Goal: Task Accomplishment & Management: Complete application form

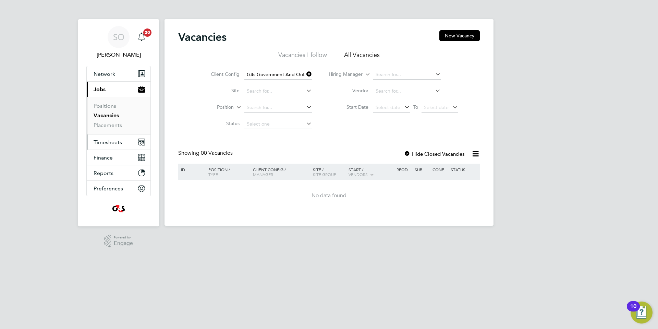
click at [102, 142] on span "Timesheets" at bounding box center [108, 142] width 28 height 7
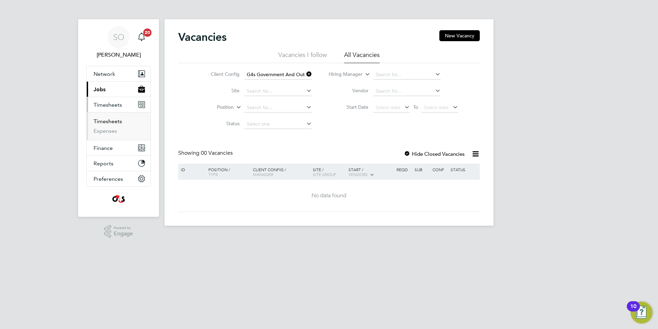
click at [116, 122] on link "Timesheets" at bounding box center [108, 121] width 28 height 7
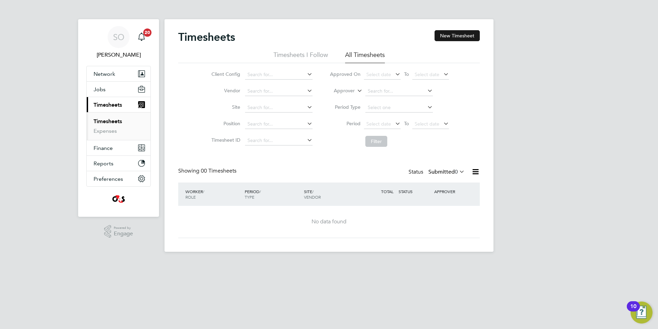
click at [450, 38] on button "New Timesheet" at bounding box center [457, 35] width 45 height 11
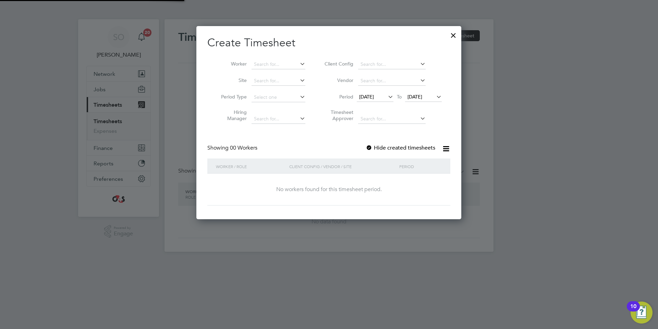
scroll to position [193, 265]
click at [269, 66] on input at bounding box center [279, 65] width 54 height 10
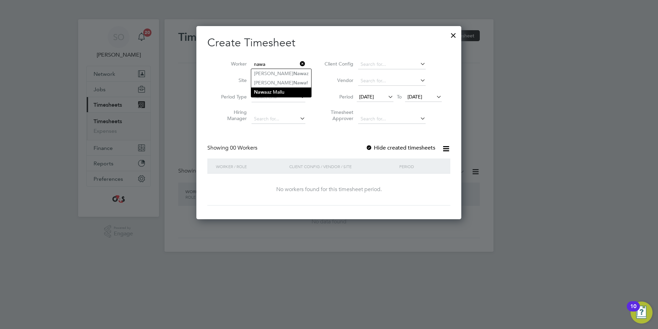
click at [291, 90] on li "Nawa az Mallu" at bounding box center [281, 91] width 60 height 9
type input "[PERSON_NAME]"
click at [369, 145] on div at bounding box center [369, 148] width 7 height 7
click at [369, 95] on span "[DATE]" at bounding box center [366, 97] width 15 height 6
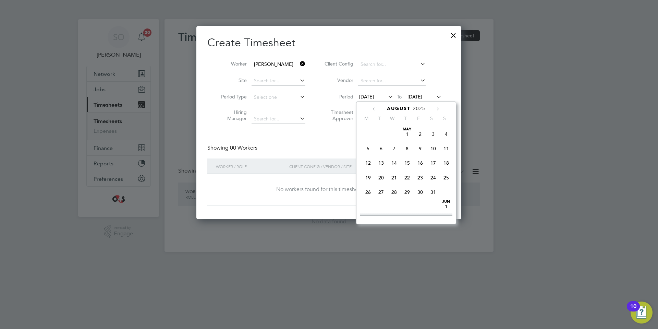
scroll to position [243, 0]
click at [368, 143] on span "4" at bounding box center [368, 136] width 13 height 13
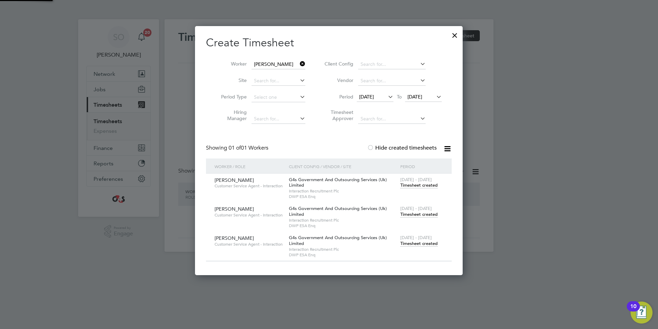
scroll to position [249, 268]
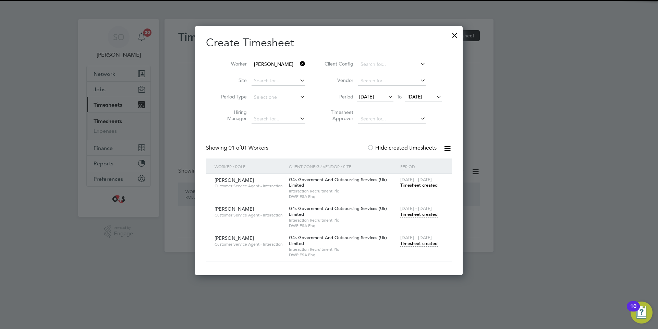
click at [419, 96] on span "[DATE]" at bounding box center [415, 97] width 15 height 6
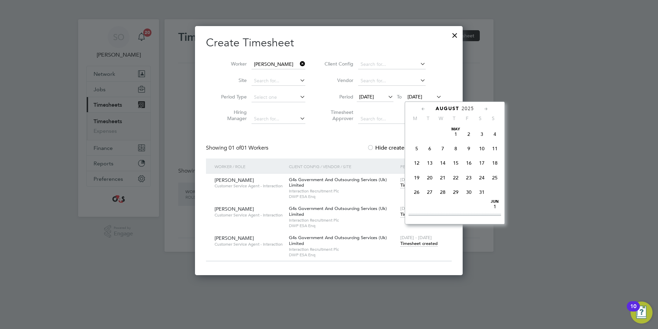
scroll to position [259, 0]
click at [496, 157] on span "24" at bounding box center [495, 150] width 13 height 13
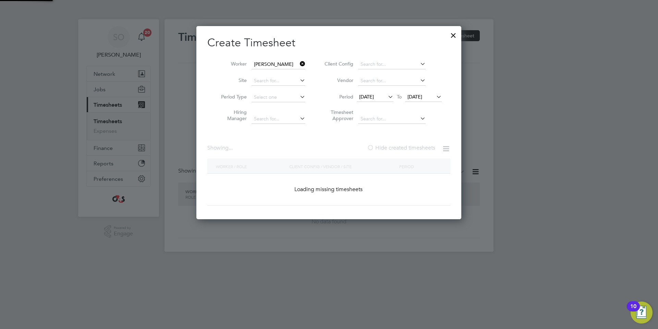
scroll to position [249, 268]
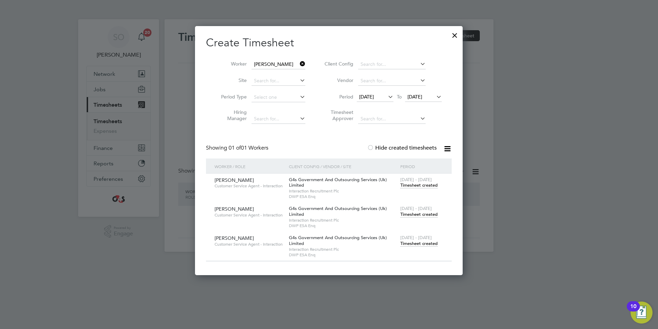
click at [412, 185] on span "Timesheet created" at bounding box center [418, 185] width 37 height 6
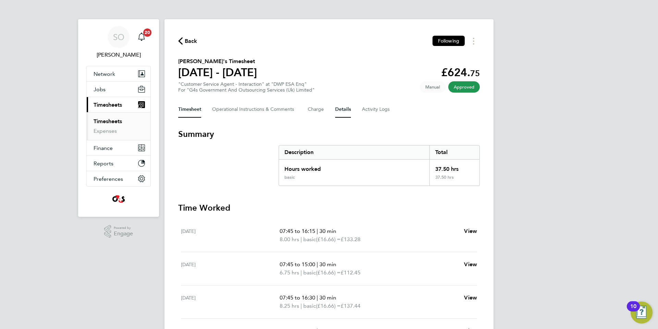
drag, startPoint x: 344, startPoint y: 105, endPoint x: 341, endPoint y: 102, distance: 4.1
click at [343, 105] on button "Details" at bounding box center [343, 109] width 16 height 16
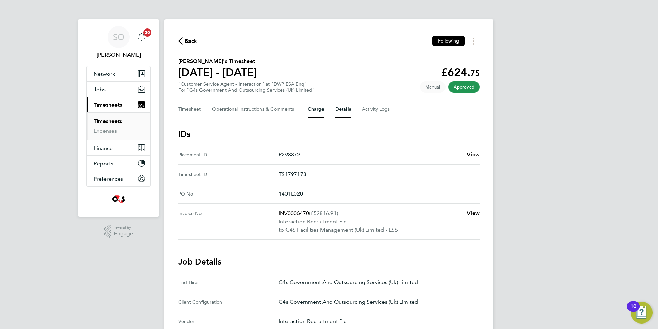
click at [313, 111] on button "Charge" at bounding box center [316, 109] width 16 height 16
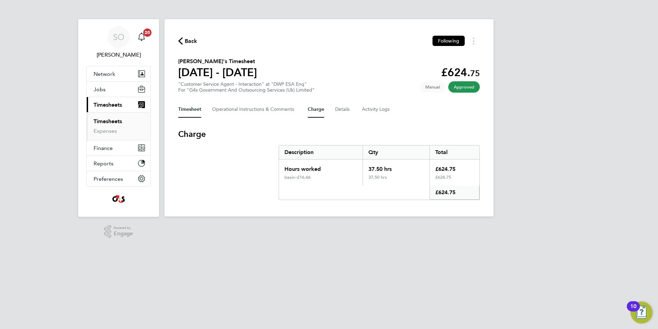
click at [188, 109] on button "Timesheet" at bounding box center [189, 109] width 23 height 16
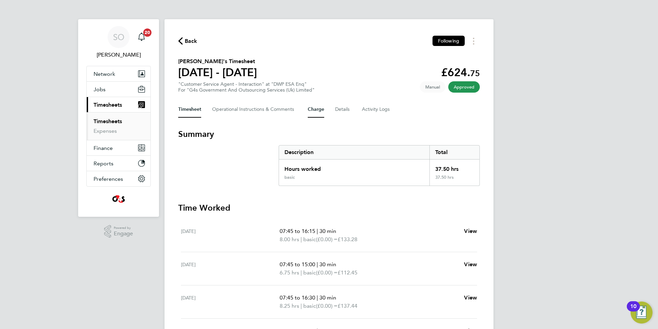
click at [313, 109] on button "Charge" at bounding box center [316, 109] width 16 height 16
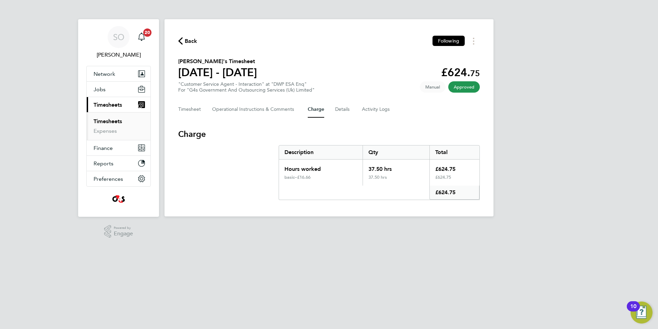
click at [294, 132] on h3 "Charge" at bounding box center [329, 134] width 302 height 11
click at [104, 73] on span "Network" at bounding box center [105, 74] width 22 height 7
click at [108, 74] on span "Network" at bounding box center [105, 74] width 22 height 7
click at [181, 38] on icon "button" at bounding box center [180, 40] width 4 height 7
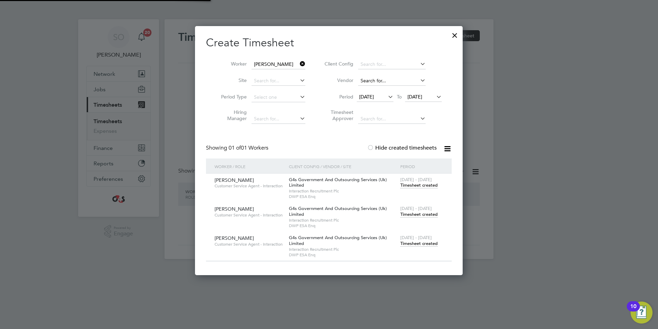
scroll to position [249, 268]
click at [456, 34] on div at bounding box center [455, 33] width 12 height 12
